Goal: Task Accomplishment & Management: Manage account settings

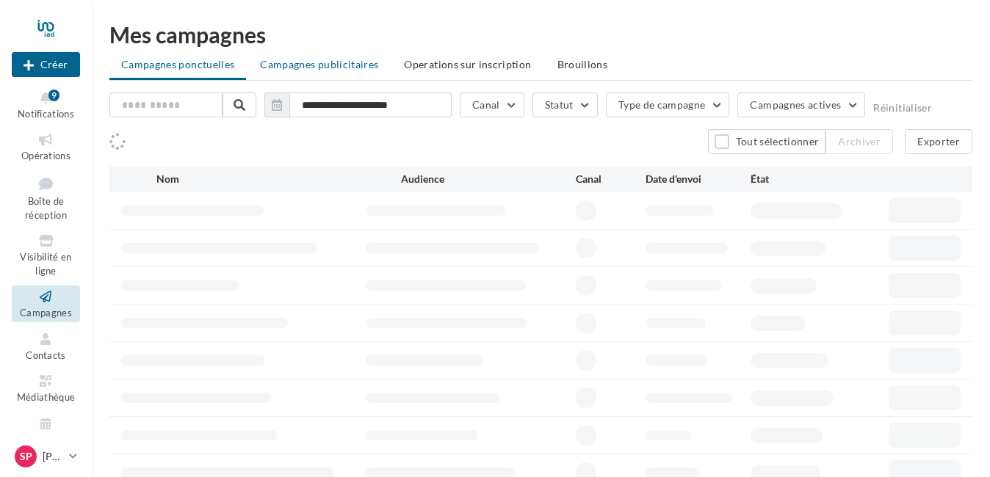
click at [360, 69] on span "Campagnes publicitaires" at bounding box center [319, 64] width 118 height 12
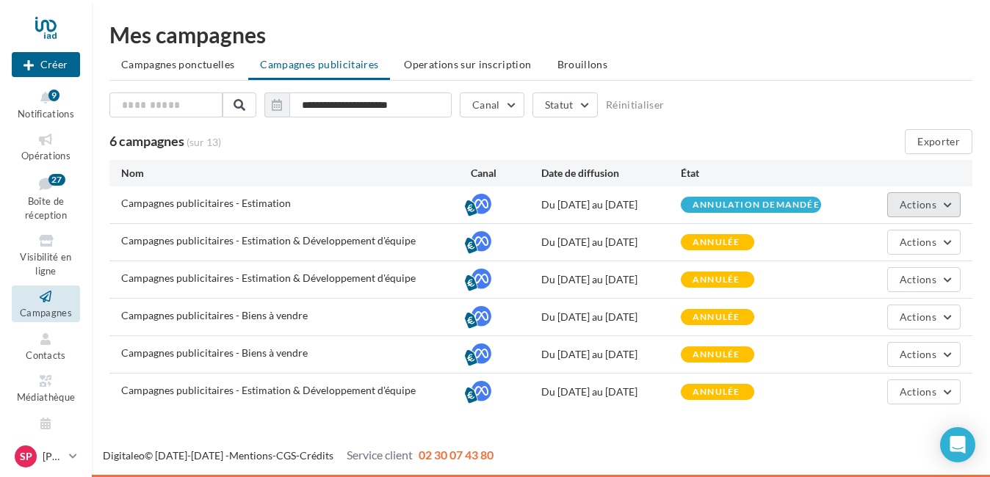
click at [938, 203] on button "Actions" at bounding box center [923, 204] width 73 height 25
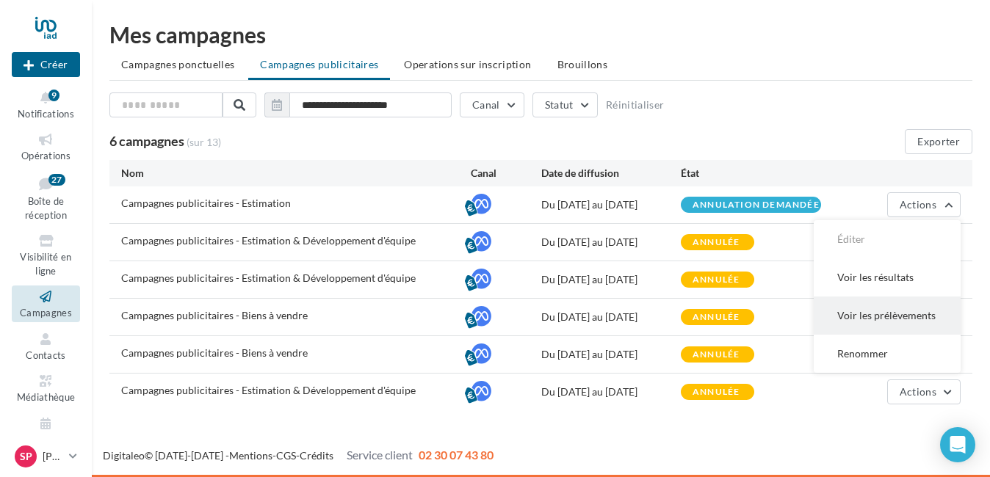
click at [904, 312] on button "Voir les prélèvements" at bounding box center [886, 316] width 147 height 38
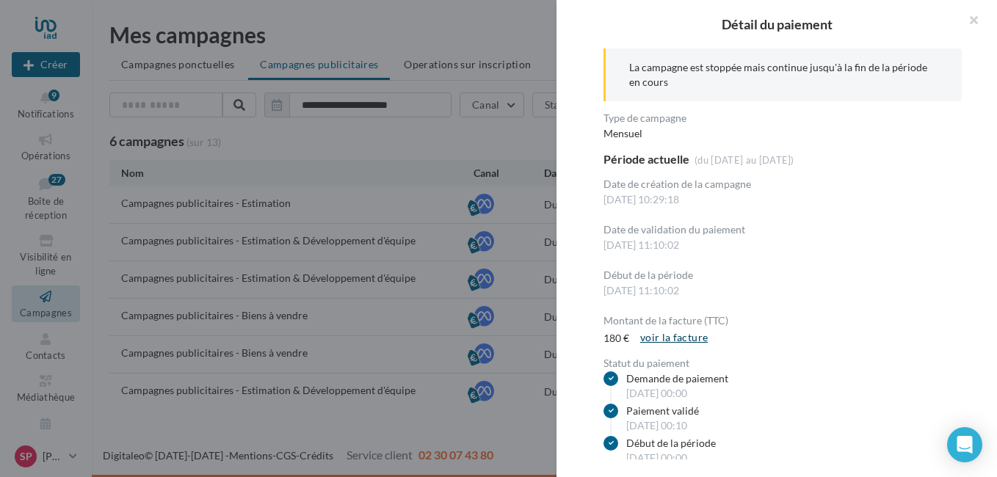
click at [682, 338] on link "voir la facture" at bounding box center [673, 338] width 79 height 18
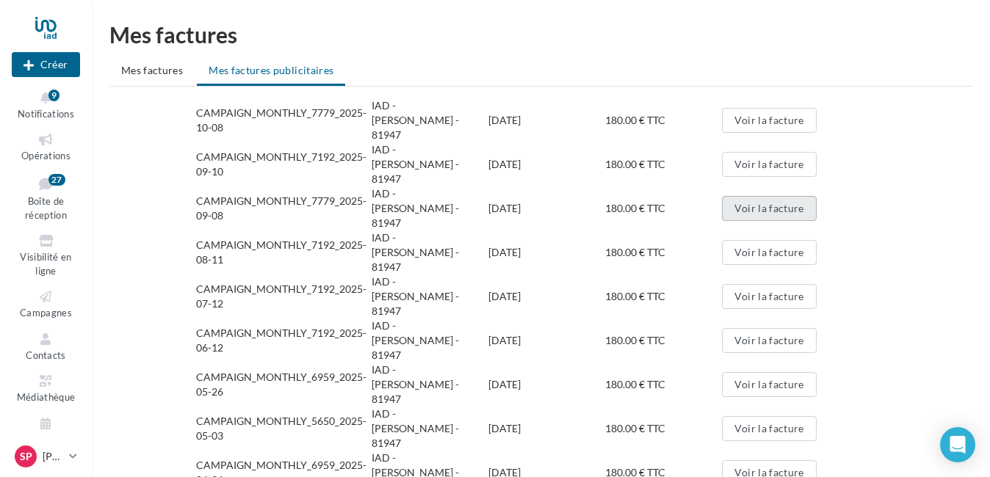
click at [796, 196] on button "Voir la facture" at bounding box center [769, 208] width 94 height 25
click at [788, 152] on button "Voir la facture" at bounding box center [769, 164] width 94 height 25
